Goal: Find specific page/section: Find specific page/section

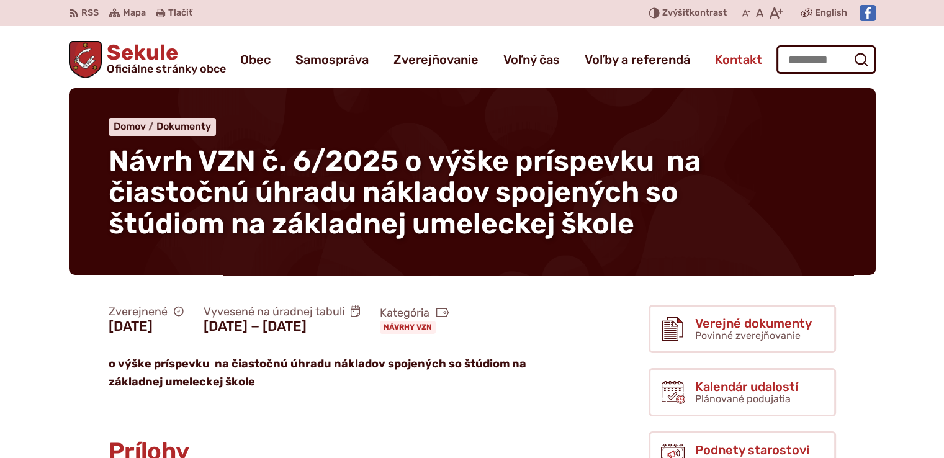
click at [740, 63] on span "Kontakt" at bounding box center [738, 59] width 47 height 35
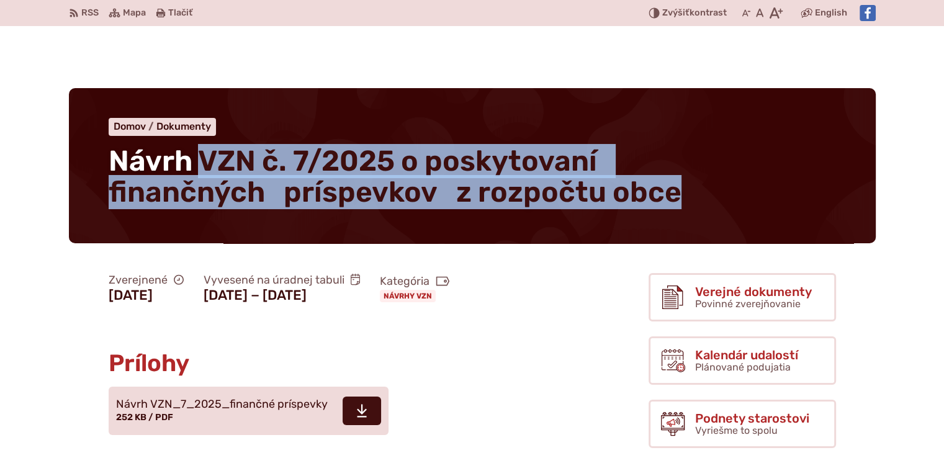
scroll to position [207, 0]
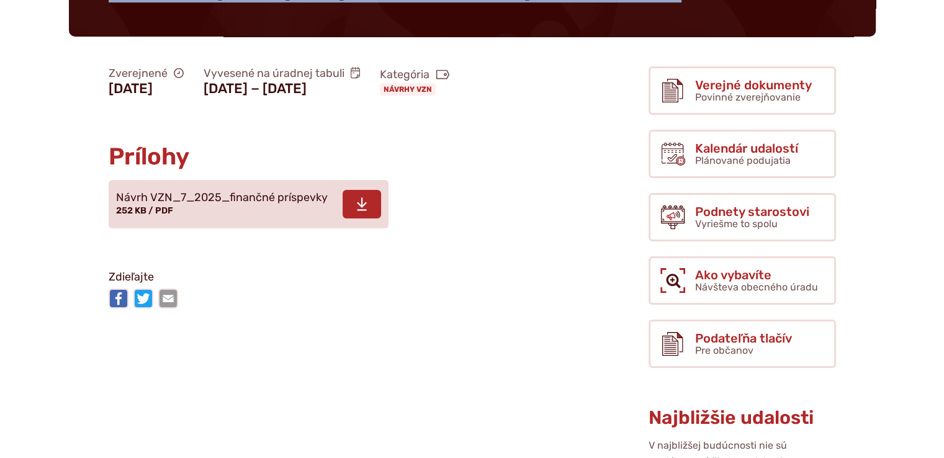
click at [249, 222] on span "Návrh VZN_7_2025_finančné príspevky 252 KB / PDF" at bounding box center [222, 204] width 212 height 35
